Goal: Communication & Community: Share content

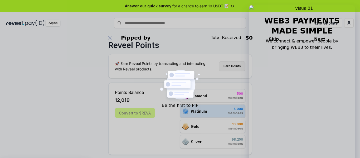
click at [230, 68] on button "Earn Points" at bounding box center [232, 65] width 26 height 9
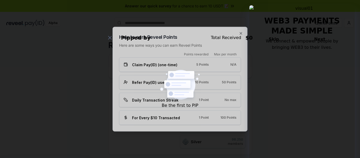
click at [176, 83] on div "Refer Pay(ID) user" at bounding box center [152, 82] width 57 height 6
click at [240, 35] on icon "button" at bounding box center [241, 33] width 4 height 4
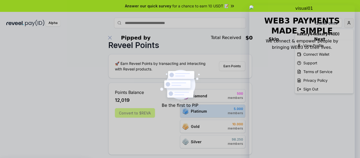
click at [347, 24] on html "Answer our quick survey for a chance to earn 10 USDT 📝 Alpha 12,019 Points Reve…" at bounding box center [180, 79] width 360 height 158
click at [310, 45] on div "View Profile" at bounding box center [324, 45] width 59 height 9
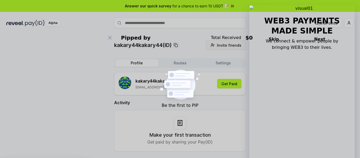
click at [226, 44] on span "Invite friends" at bounding box center [229, 45] width 25 height 6
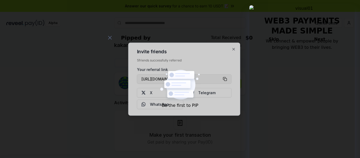
click at [225, 80] on button "[URL][DOMAIN_NAME]" at bounding box center [184, 78] width 95 height 9
click at [234, 50] on icon "button" at bounding box center [234, 49] width 4 height 4
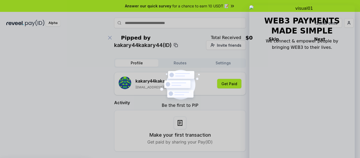
click at [177, 46] on icon at bounding box center [176, 45] width 4 height 4
click at [226, 47] on span "Invite friends" at bounding box center [229, 45] width 25 height 6
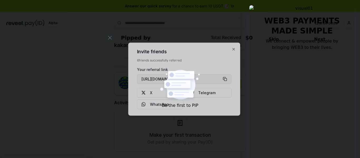
click at [226, 79] on button "[URL][DOMAIN_NAME]" at bounding box center [184, 78] width 95 height 9
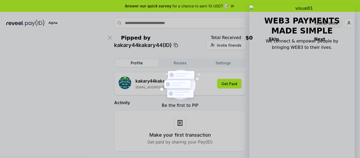
click at [327, 25] on button "12,019 Points" at bounding box center [326, 22] width 32 height 9
